Goal: Task Accomplishment & Management: Complete application form

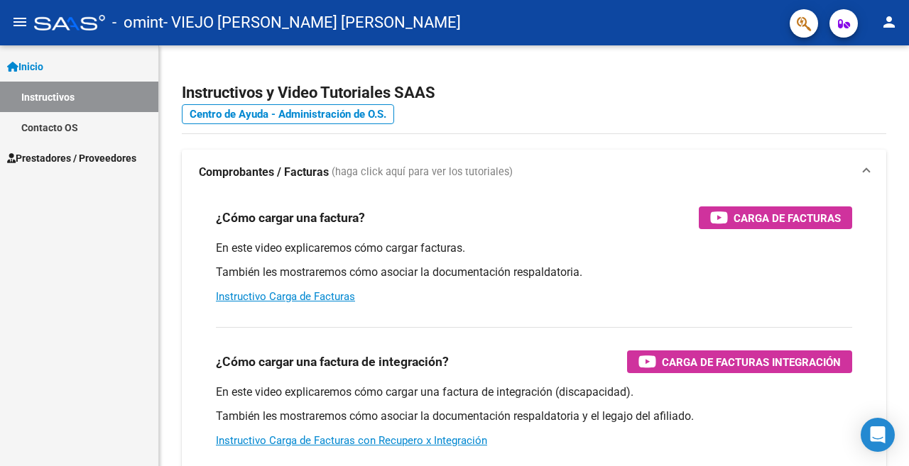
click at [42, 69] on span "Inicio" at bounding box center [25, 67] width 36 height 16
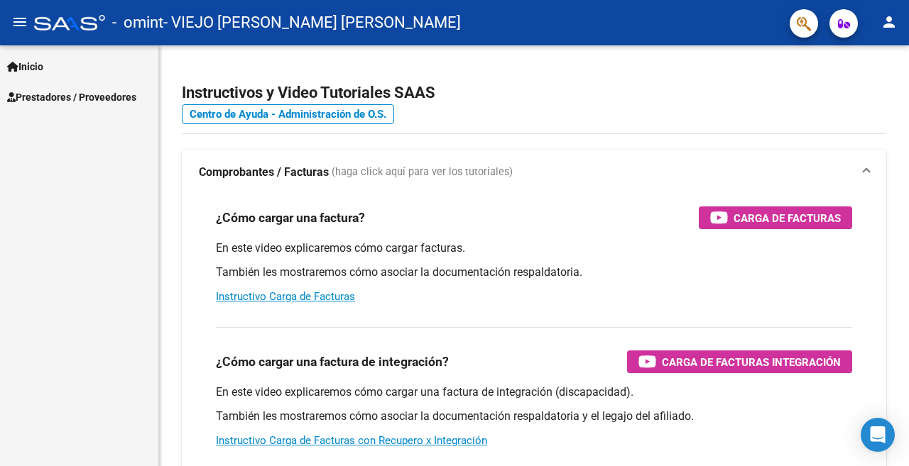
click at [59, 94] on span "Prestadores / Proveedores" at bounding box center [71, 97] width 129 height 16
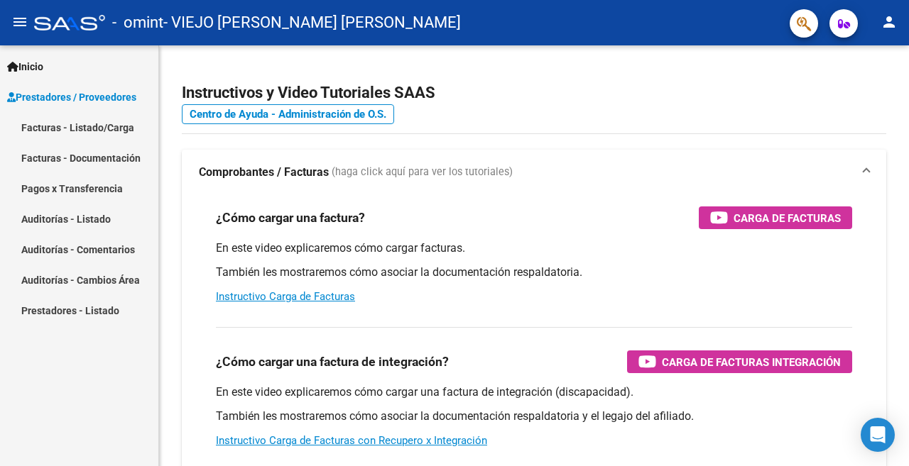
click at [55, 157] on link "Facturas - Documentación" at bounding box center [79, 158] width 158 height 31
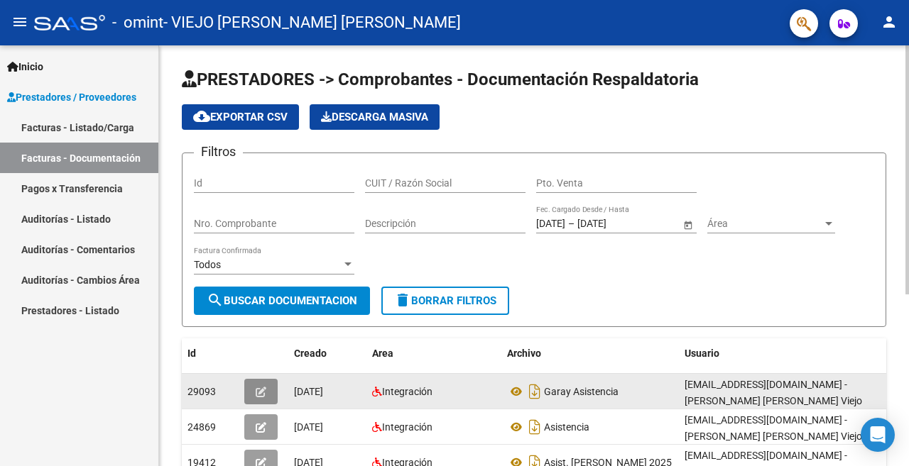
click at [258, 390] on icon "button" at bounding box center [261, 392] width 11 height 11
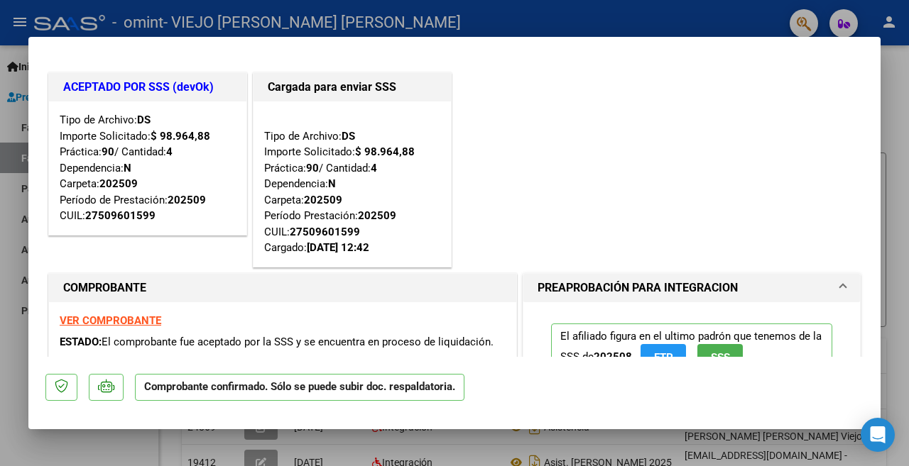
click at [894, 111] on div at bounding box center [454, 233] width 909 height 466
type input "$ 0,00"
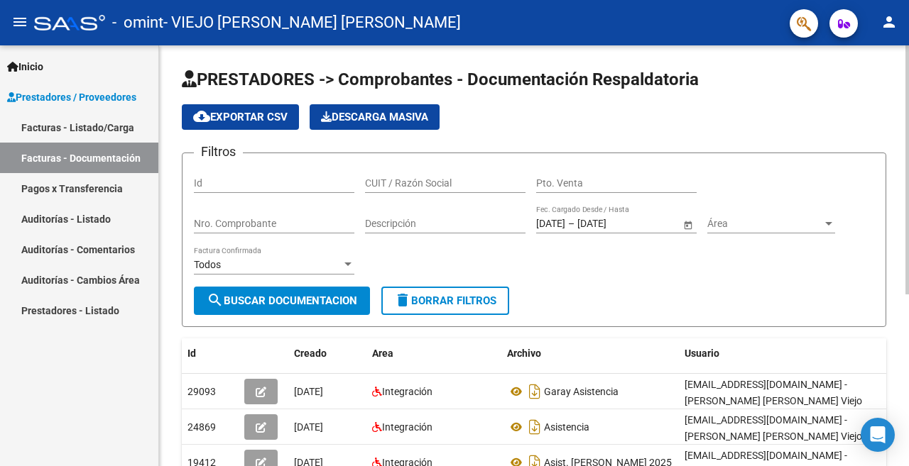
click at [256, 297] on span "search Buscar Documentacion" at bounding box center [282, 301] width 151 height 13
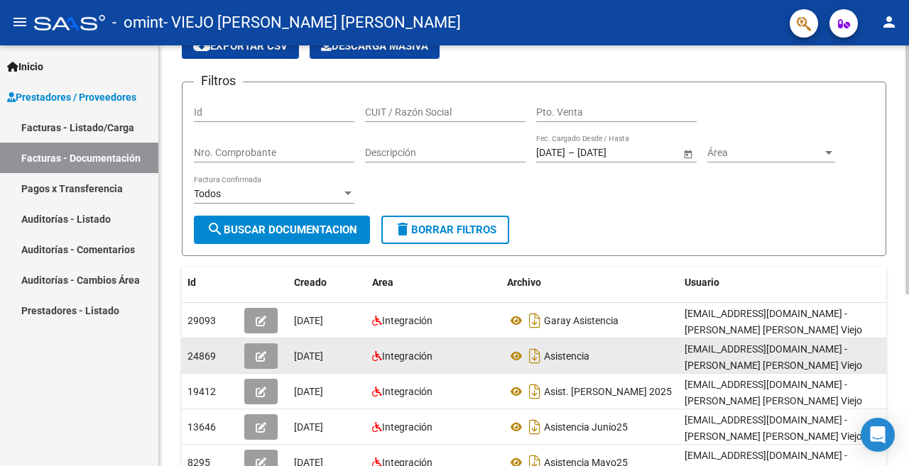
scroll to position [142, 0]
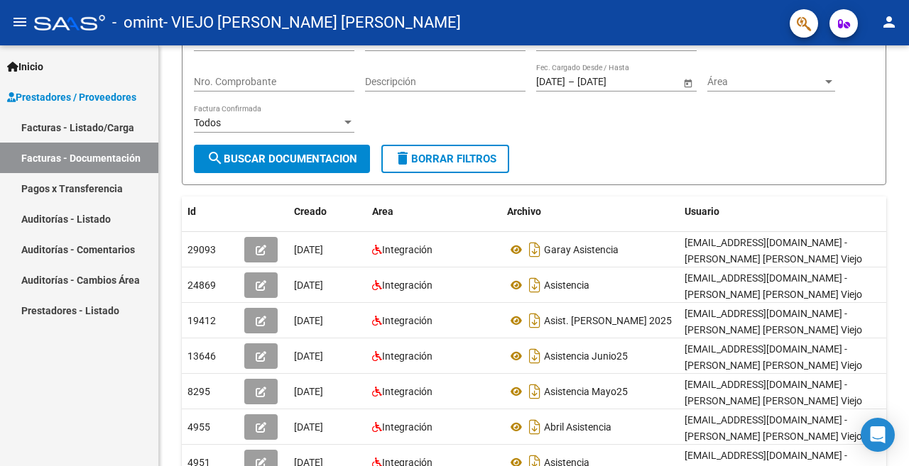
click at [87, 130] on link "Facturas - Listado/Carga" at bounding box center [79, 127] width 158 height 31
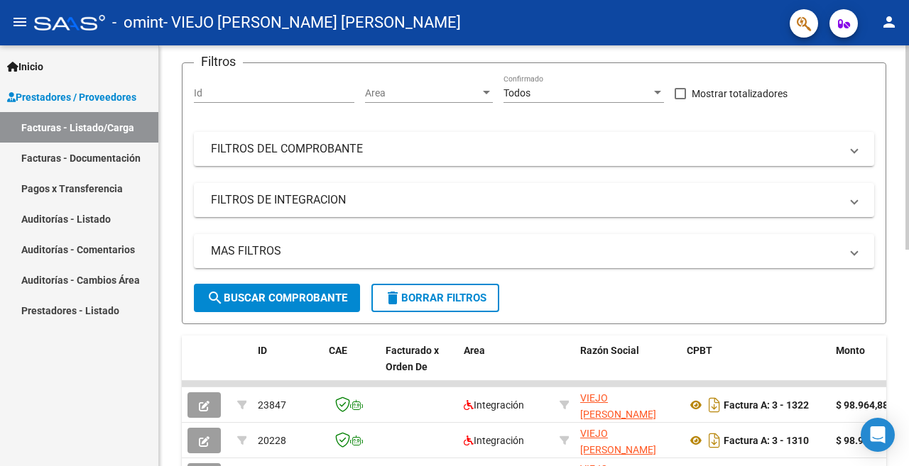
scroll to position [213, 0]
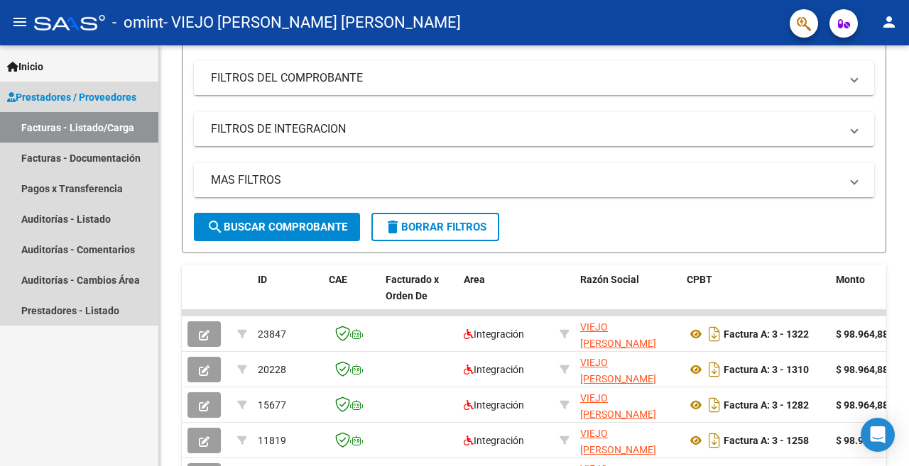
click at [54, 98] on span "Prestadores / Proveedores" at bounding box center [71, 97] width 129 height 16
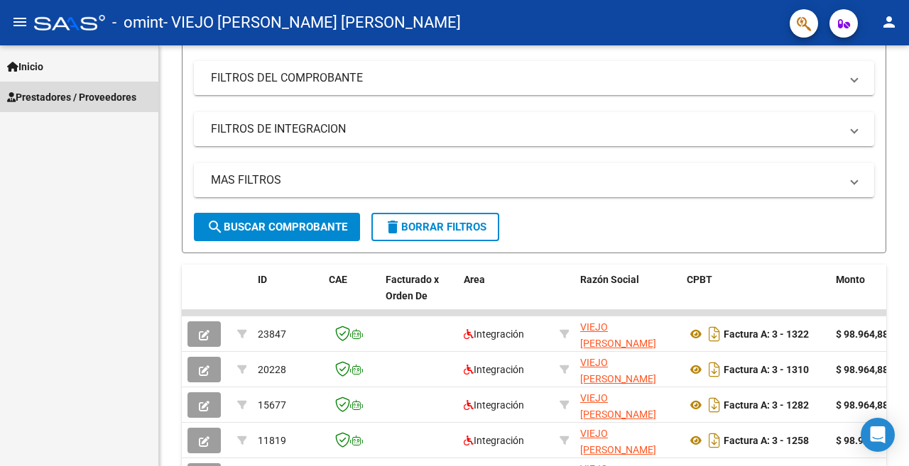
click at [66, 101] on span "Prestadores / Proveedores" at bounding box center [71, 97] width 129 height 16
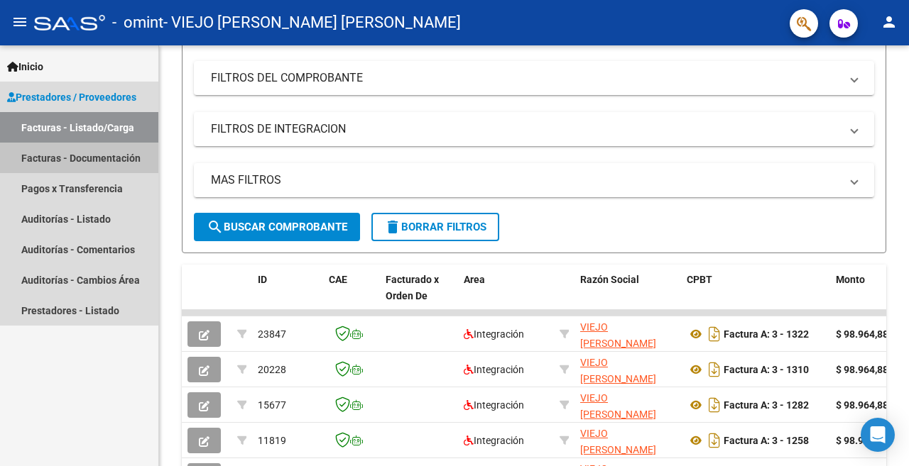
click at [53, 158] on link "Facturas - Documentación" at bounding box center [79, 158] width 158 height 31
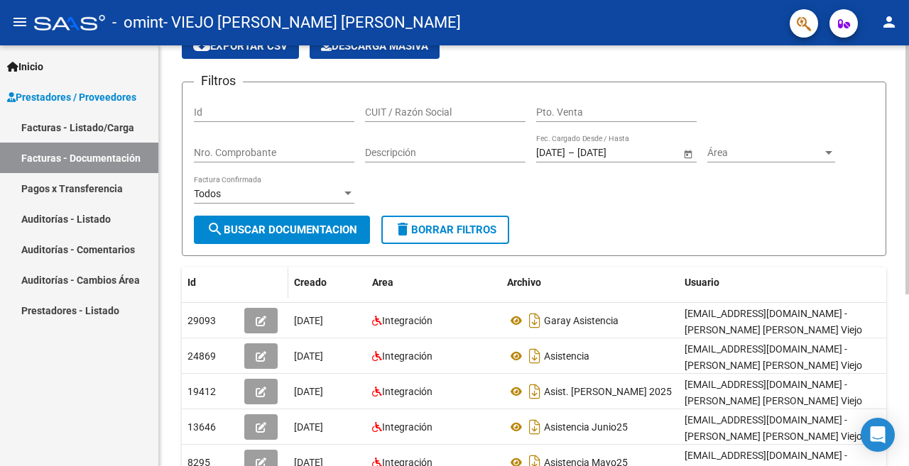
scroll to position [142, 0]
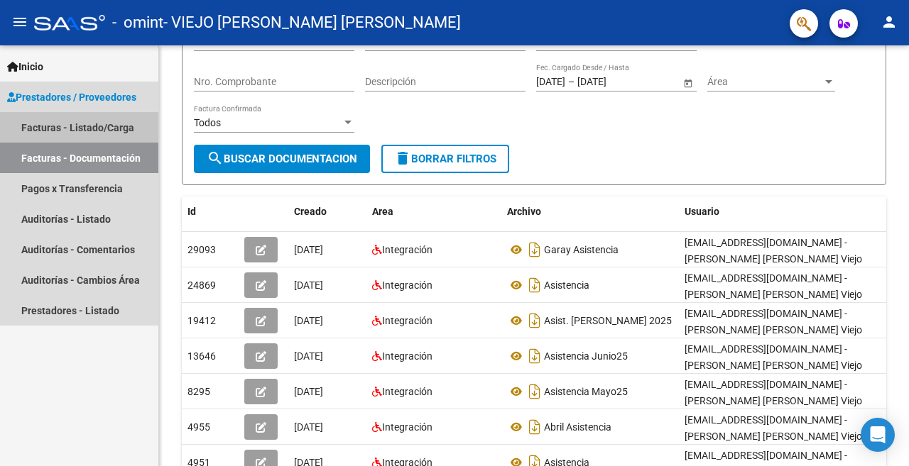
click at [87, 128] on link "Facturas - Listado/Carga" at bounding box center [79, 127] width 158 height 31
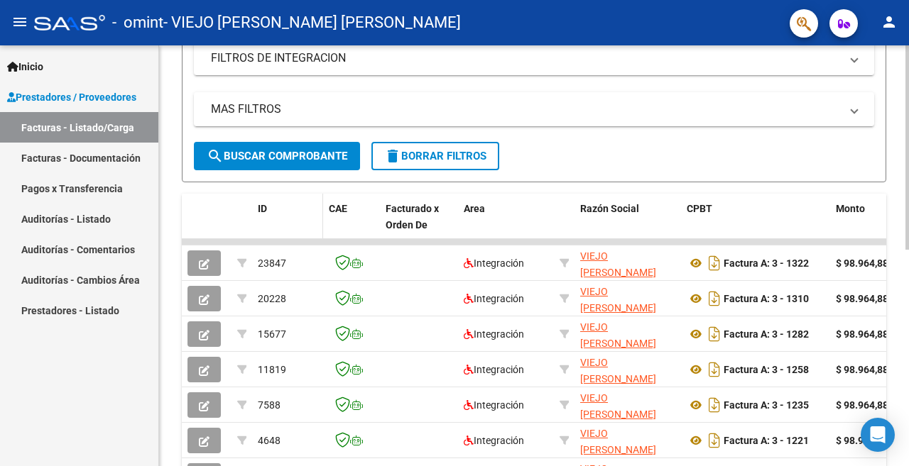
scroll to position [355, 0]
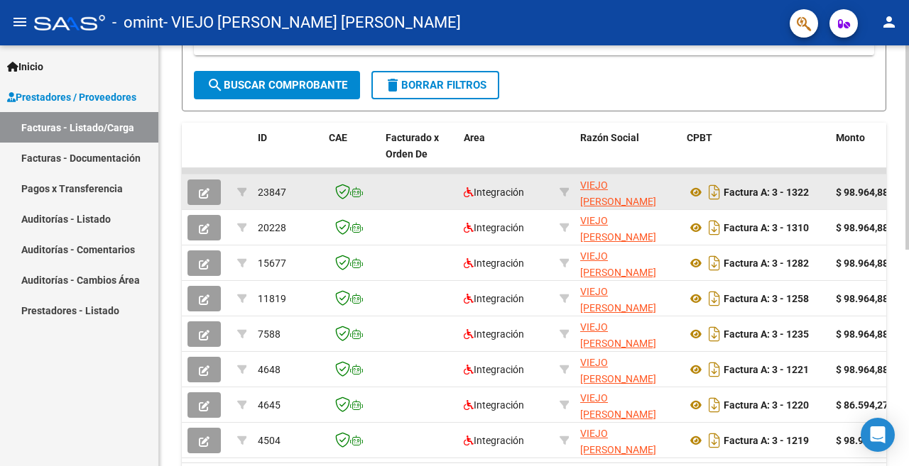
click at [202, 192] on icon "button" at bounding box center [204, 193] width 11 height 11
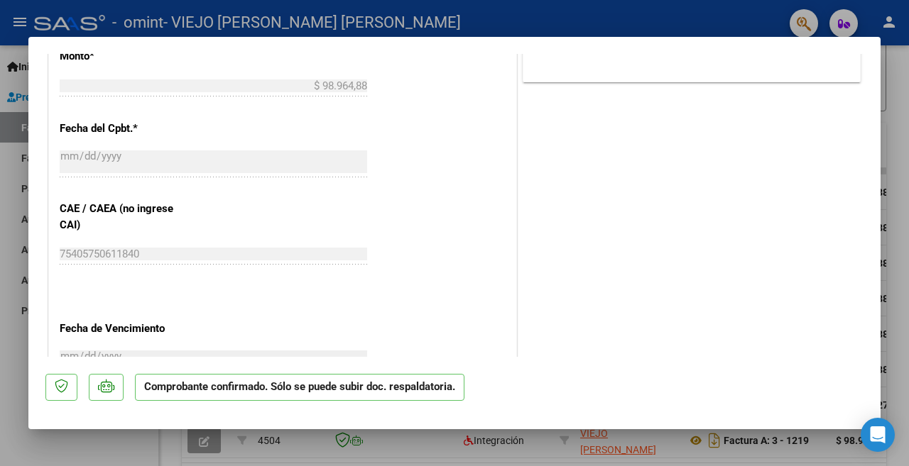
scroll to position [1026, 0]
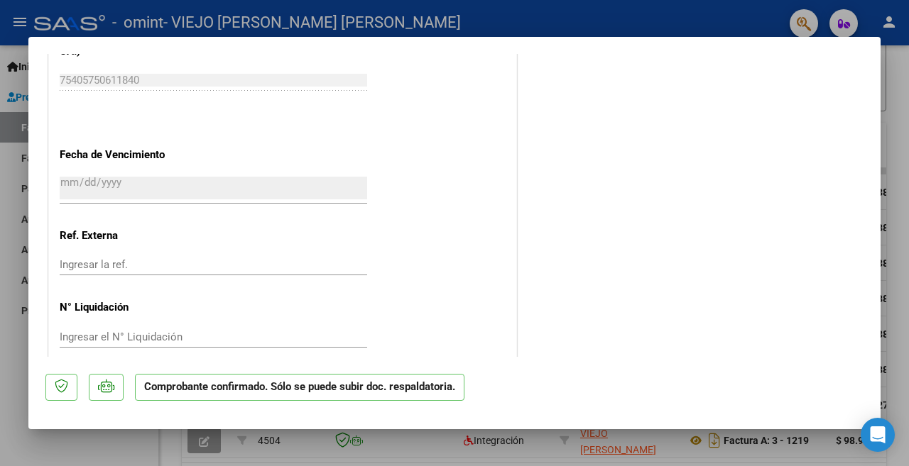
click at [540, 448] on div at bounding box center [454, 233] width 909 height 466
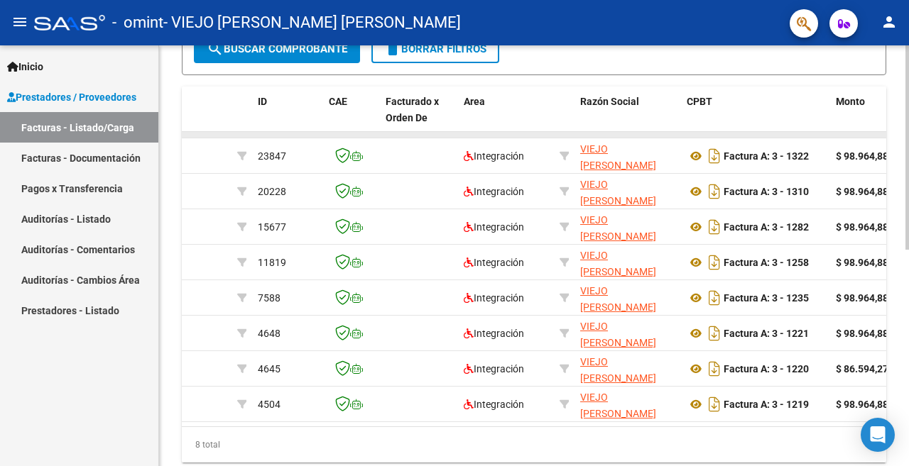
scroll to position [355, 0]
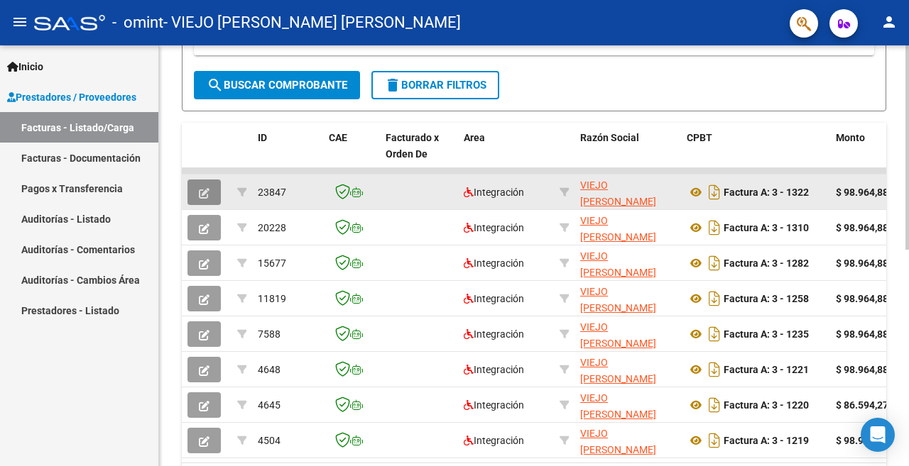
click at [201, 194] on icon "button" at bounding box center [204, 193] width 11 height 11
